Goal: Find specific page/section: Locate a particular part of the current website

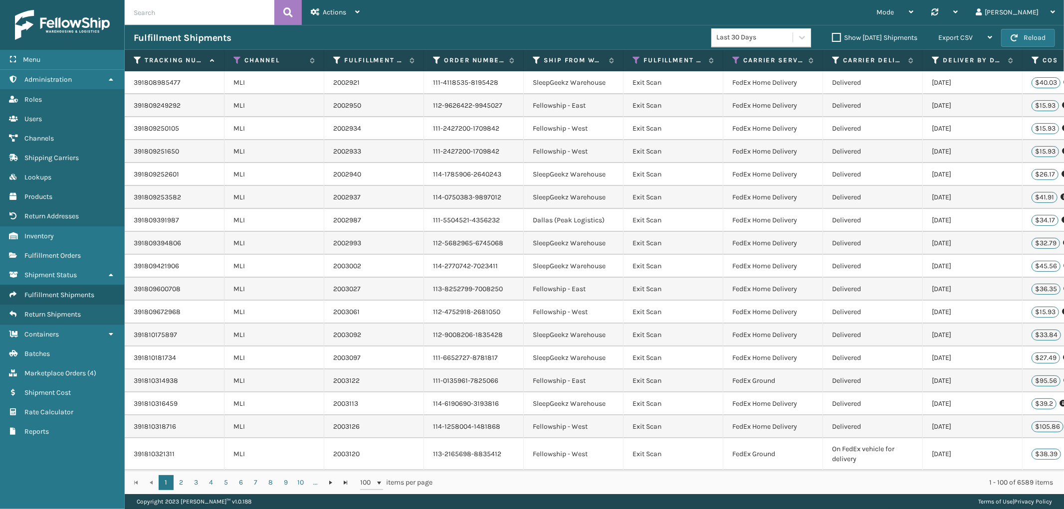
scroll to position [0, 280]
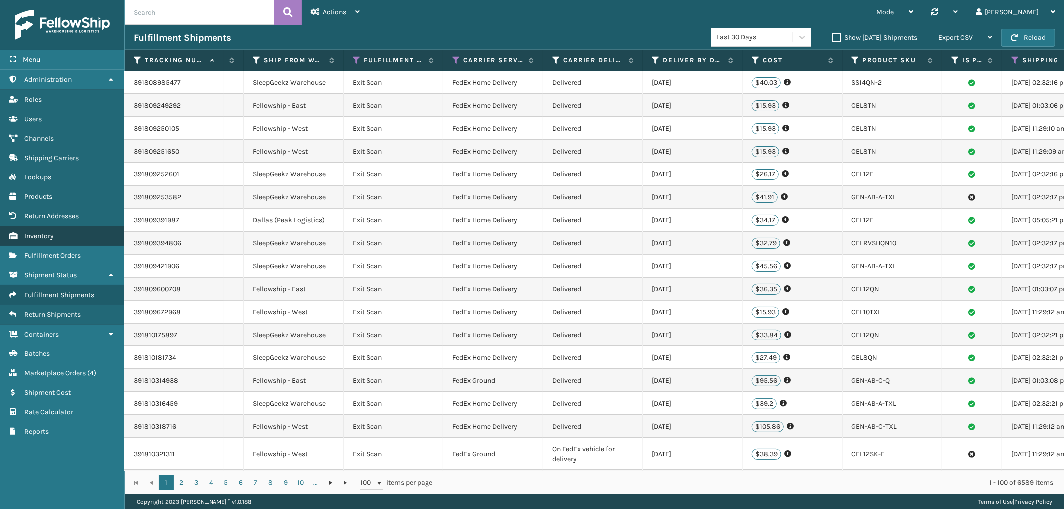
click at [64, 230] on link "Roles Inventory" at bounding box center [62, 235] width 124 height 19
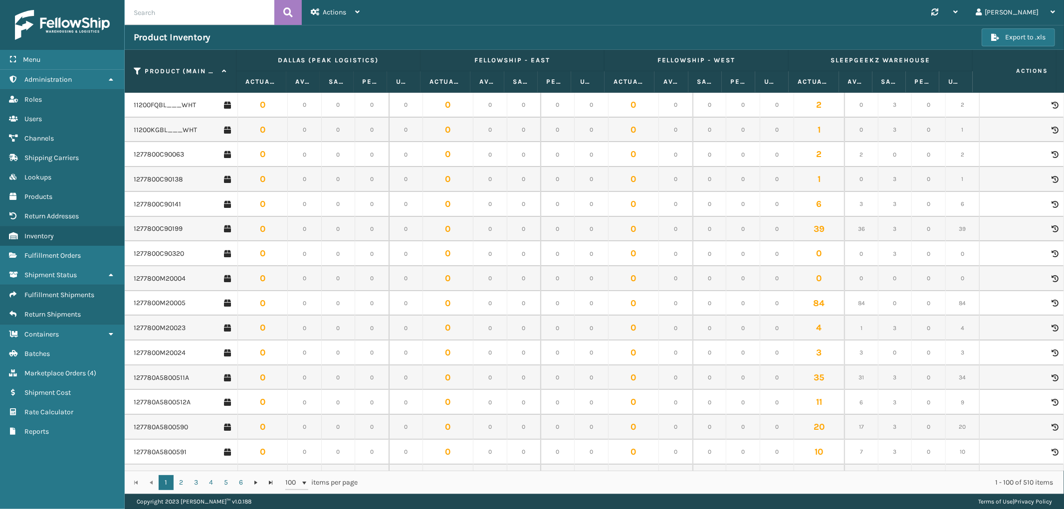
click at [187, 13] on input "text" at bounding box center [200, 12] width 150 height 25
paste input "GEN-AB-P-Q"
type input "GEN-AB-P-Q"
click at [282, 16] on button at bounding box center [287, 12] width 27 height 25
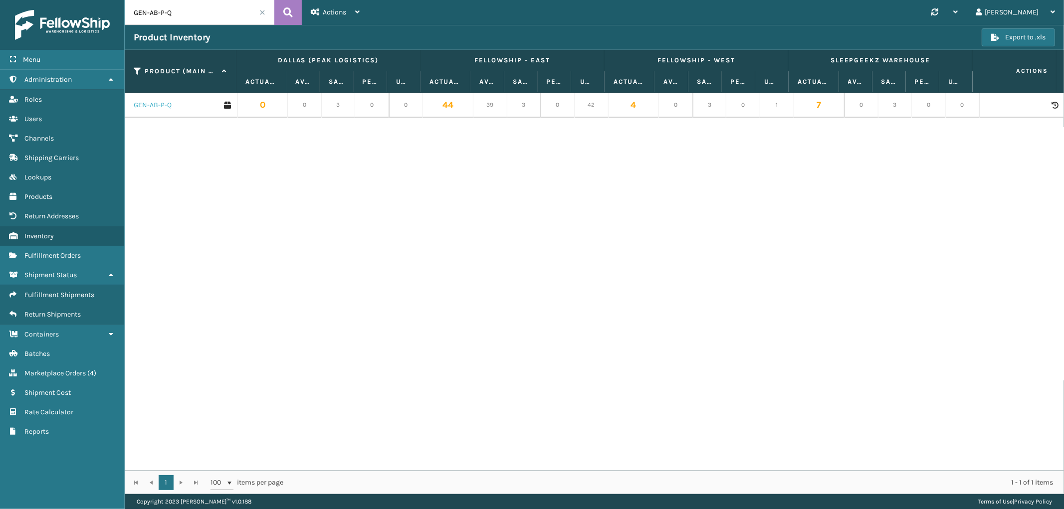
click at [168, 103] on link "GEN-AB-P-Q" at bounding box center [153, 105] width 38 height 10
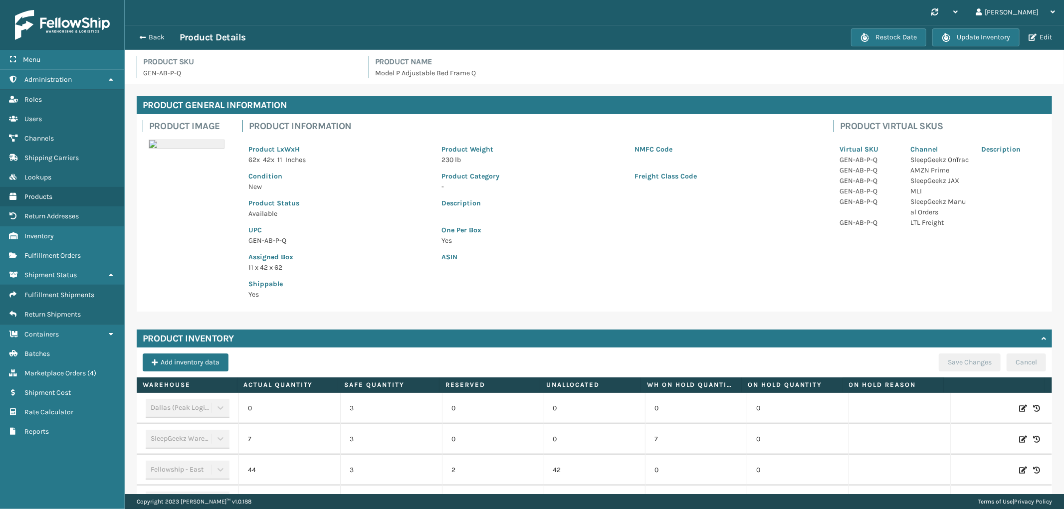
scroll to position [64, 0]
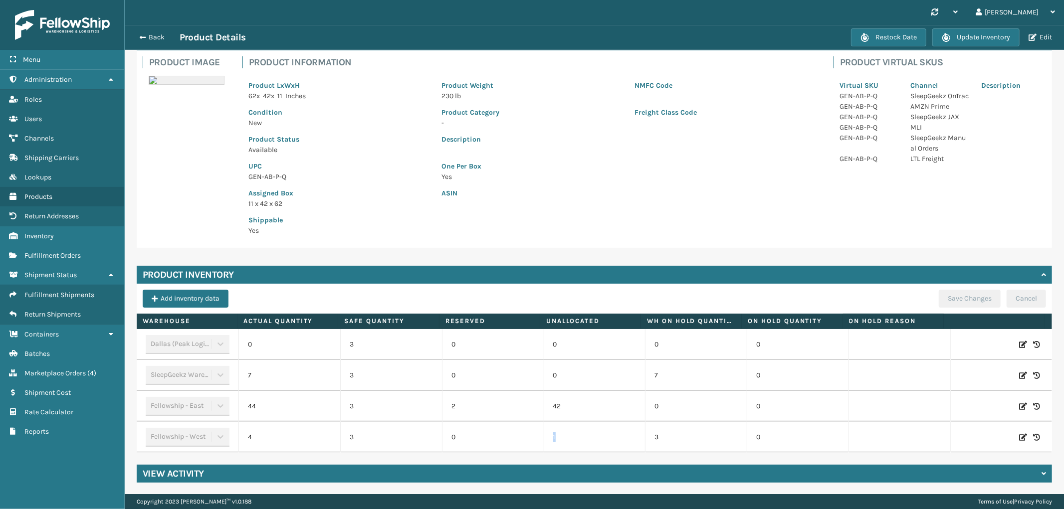
drag, startPoint x: 559, startPoint y: 445, endPoint x: 531, endPoint y: 445, distance: 28.4
click at [531, 445] on tr "Fellowship - West 4 3 0 1 3 0" at bounding box center [594, 437] width 915 height 31
